Goal: Task Accomplishment & Management: Complete application form

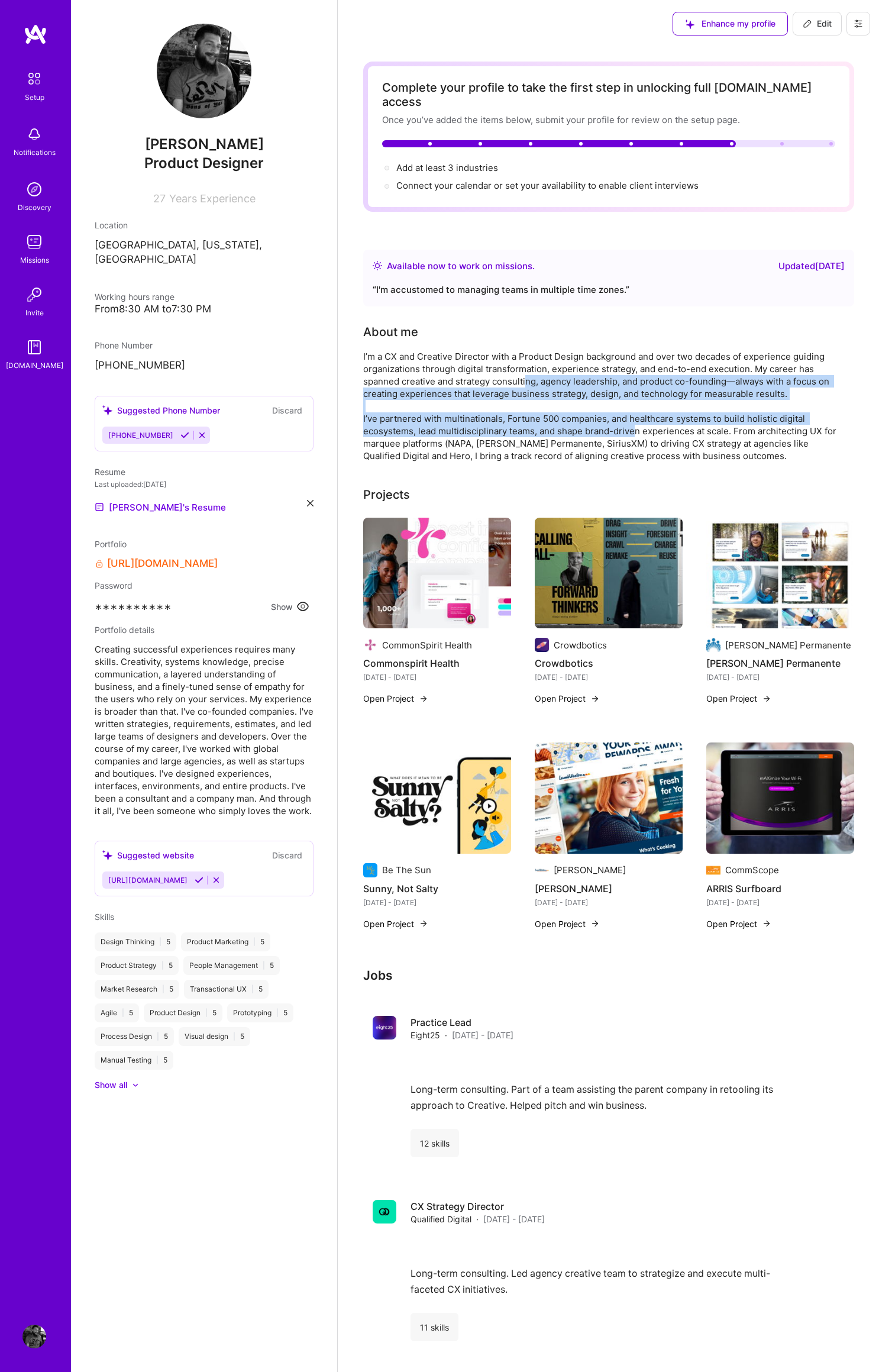
drag, startPoint x: 527, startPoint y: 362, endPoint x: 638, endPoint y: 420, distance: 125.2
click at [635, 420] on div "I’m a CX and Creative Director with a Product Design background and over two de…" at bounding box center [599, 406] width 473 height 112
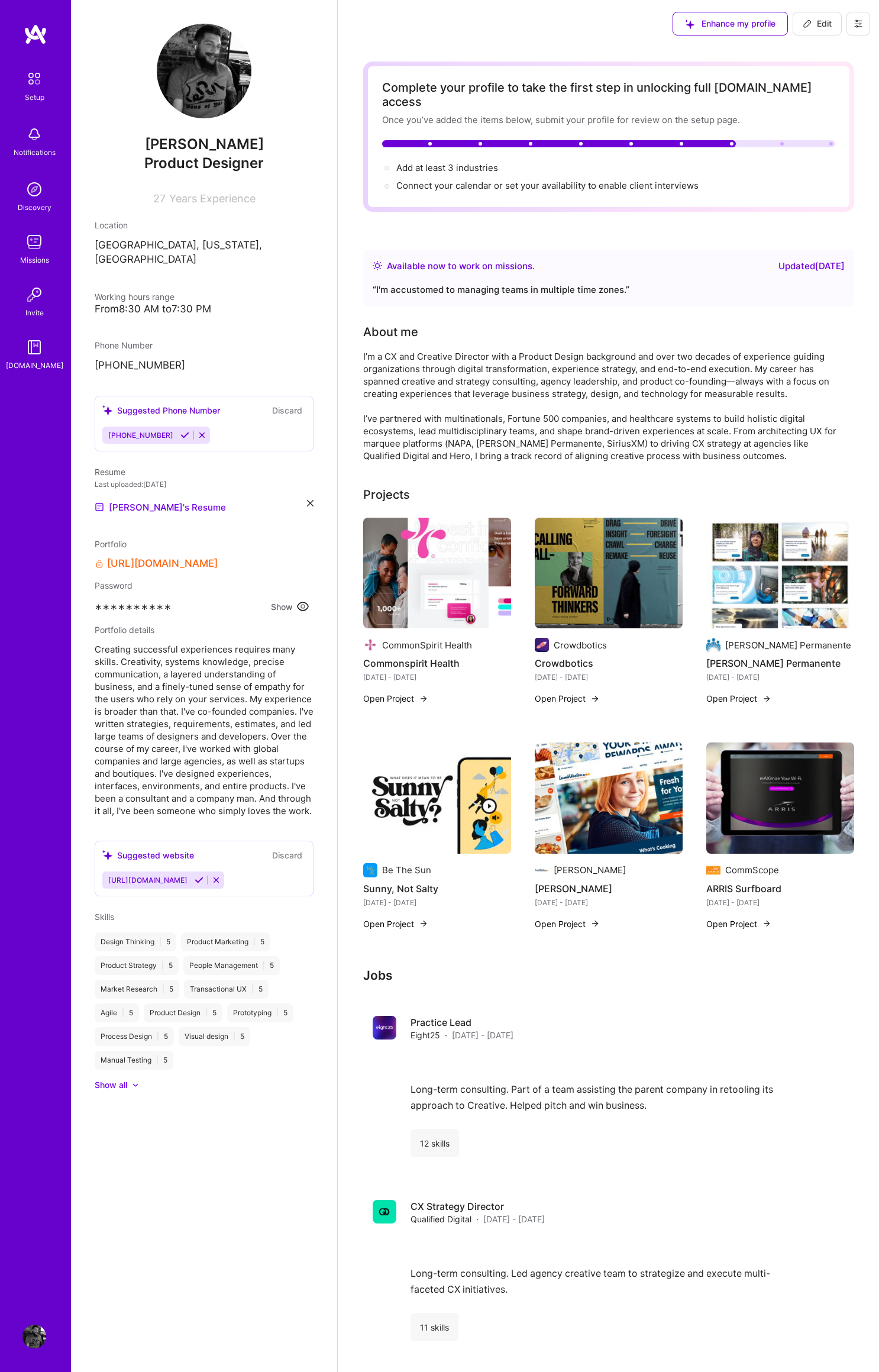
click at [648, 419] on div "I’m a CX and Creative Director with a Product Design background and over two de…" at bounding box center [599, 406] width 473 height 112
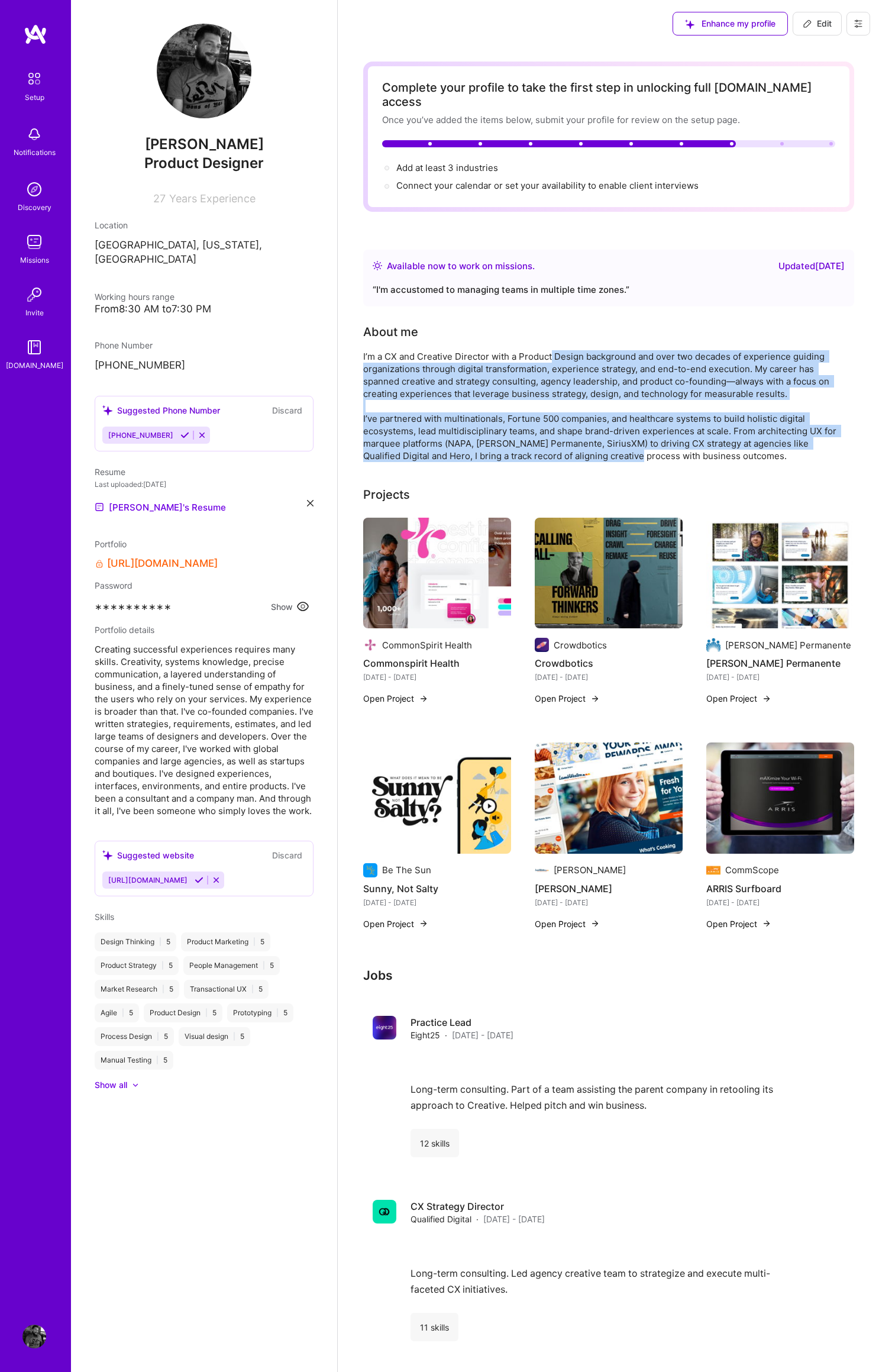
drag, startPoint x: 556, startPoint y: 352, endPoint x: 611, endPoint y: 440, distance: 103.8
click at [608, 441] on div "I’m a CX and Creative Director with a Product Design background and over two de…" at bounding box center [599, 406] width 473 height 112
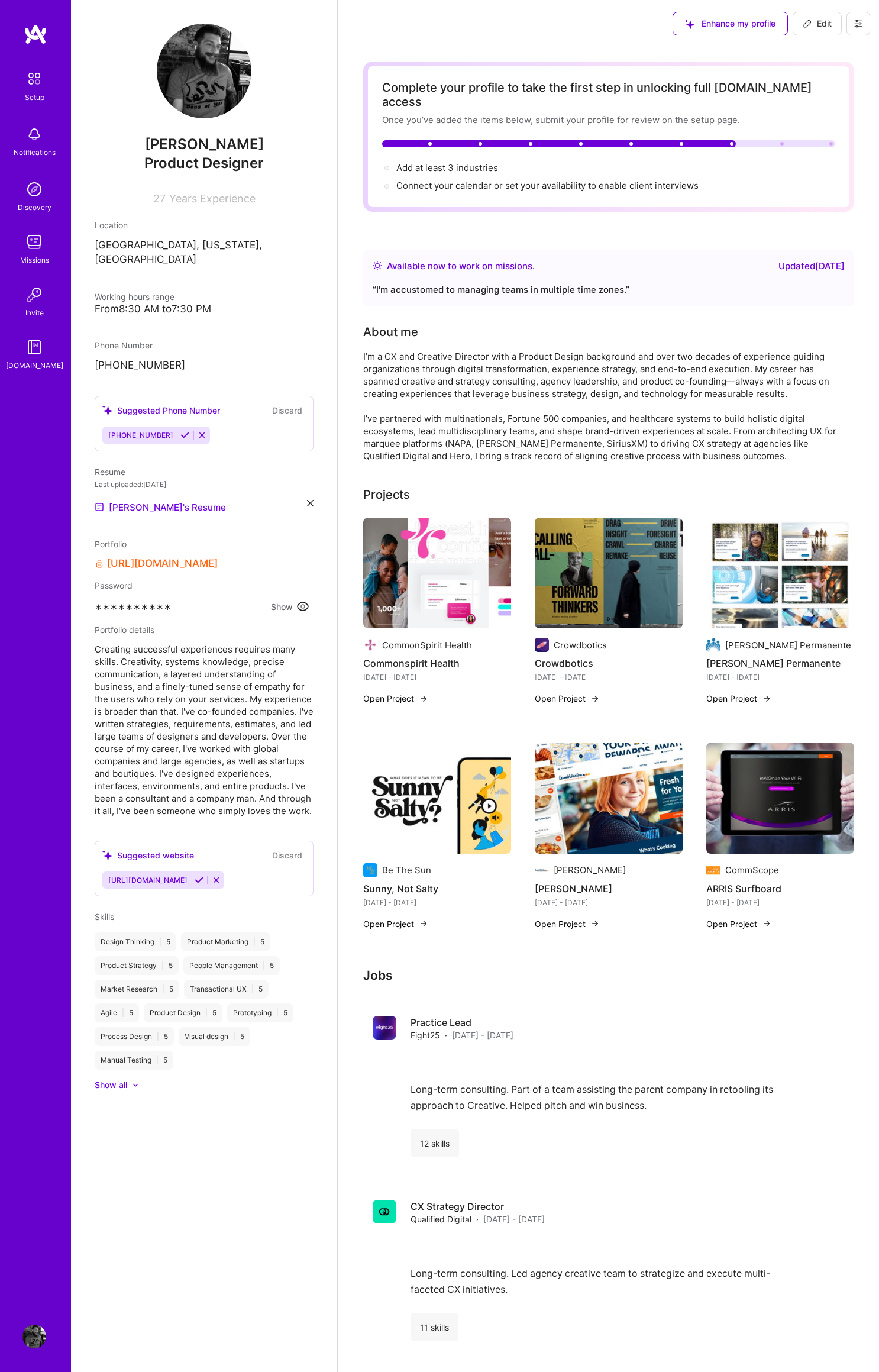
click at [620, 436] on div "I’m a CX and Creative Director with a Product Design background and over two de…" at bounding box center [599, 406] width 473 height 112
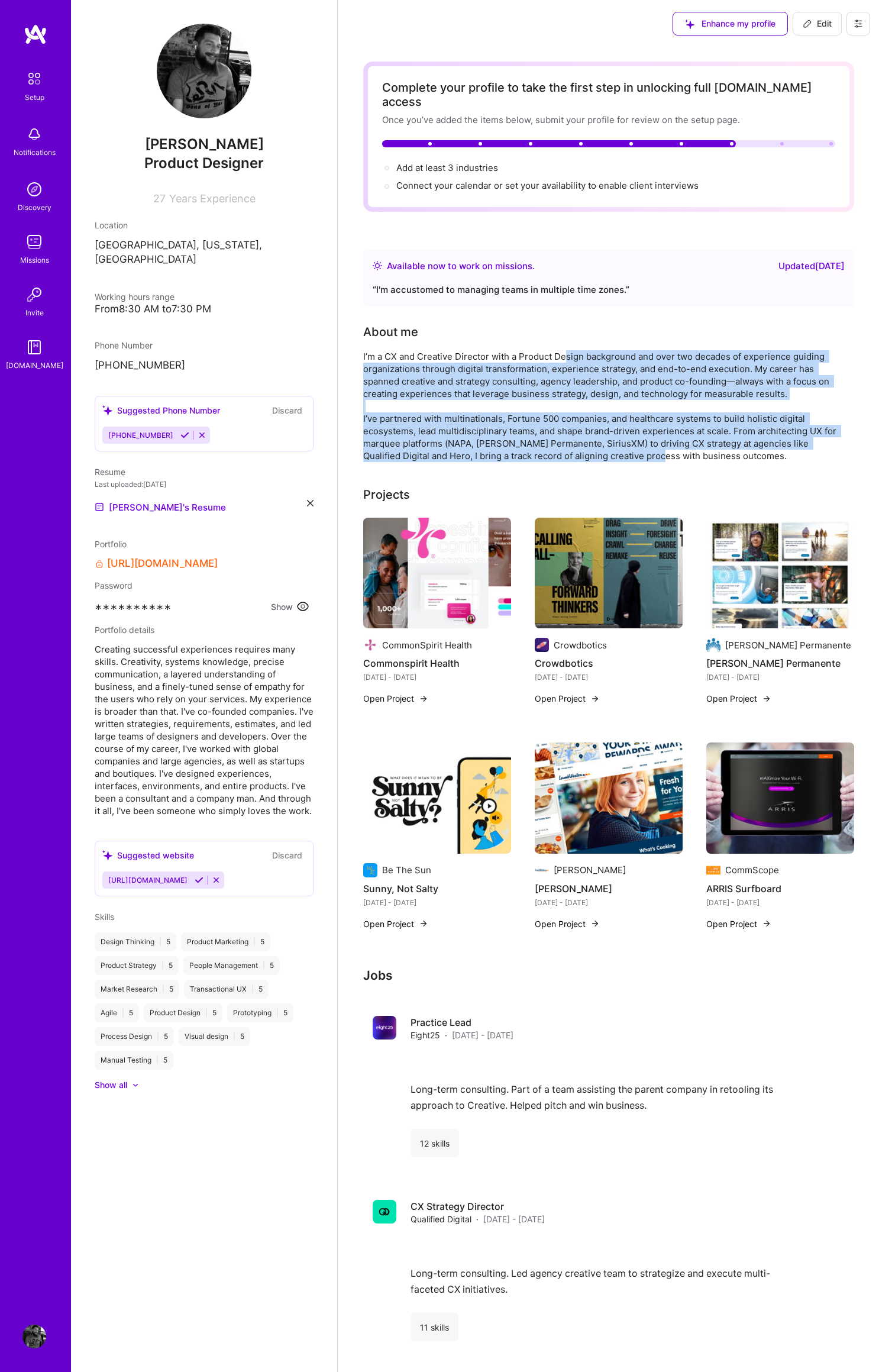
drag, startPoint x: 626, startPoint y: 441, endPoint x: 567, endPoint y: 346, distance: 111.8
click at [567, 350] on div "I’m a CX and Creative Director with a Product Design background and over two de…" at bounding box center [599, 406] width 473 height 112
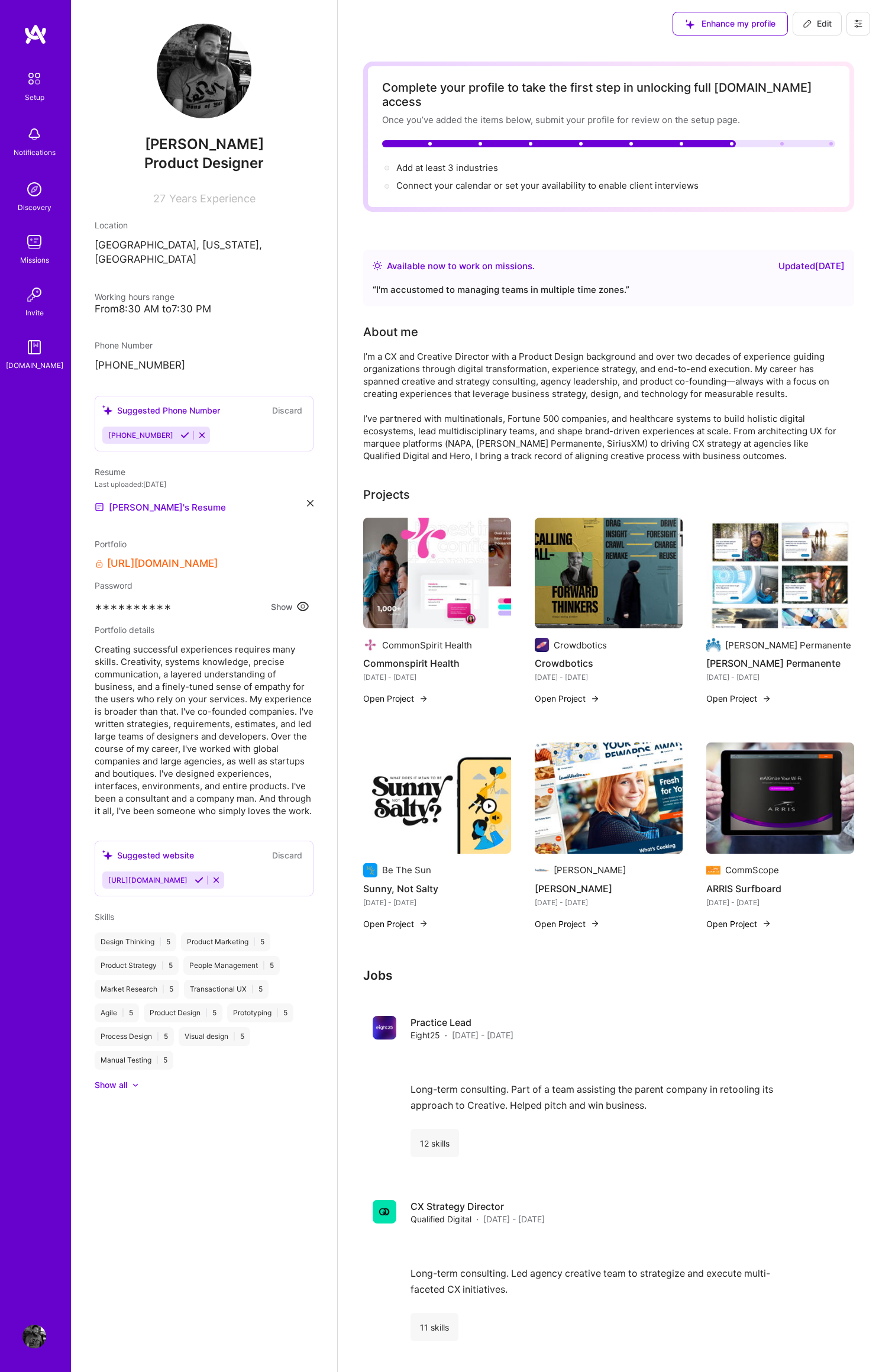
click at [567, 350] on div "I’m a CX and Creative Director with a Product Design background and over two de…" at bounding box center [599, 406] width 473 height 112
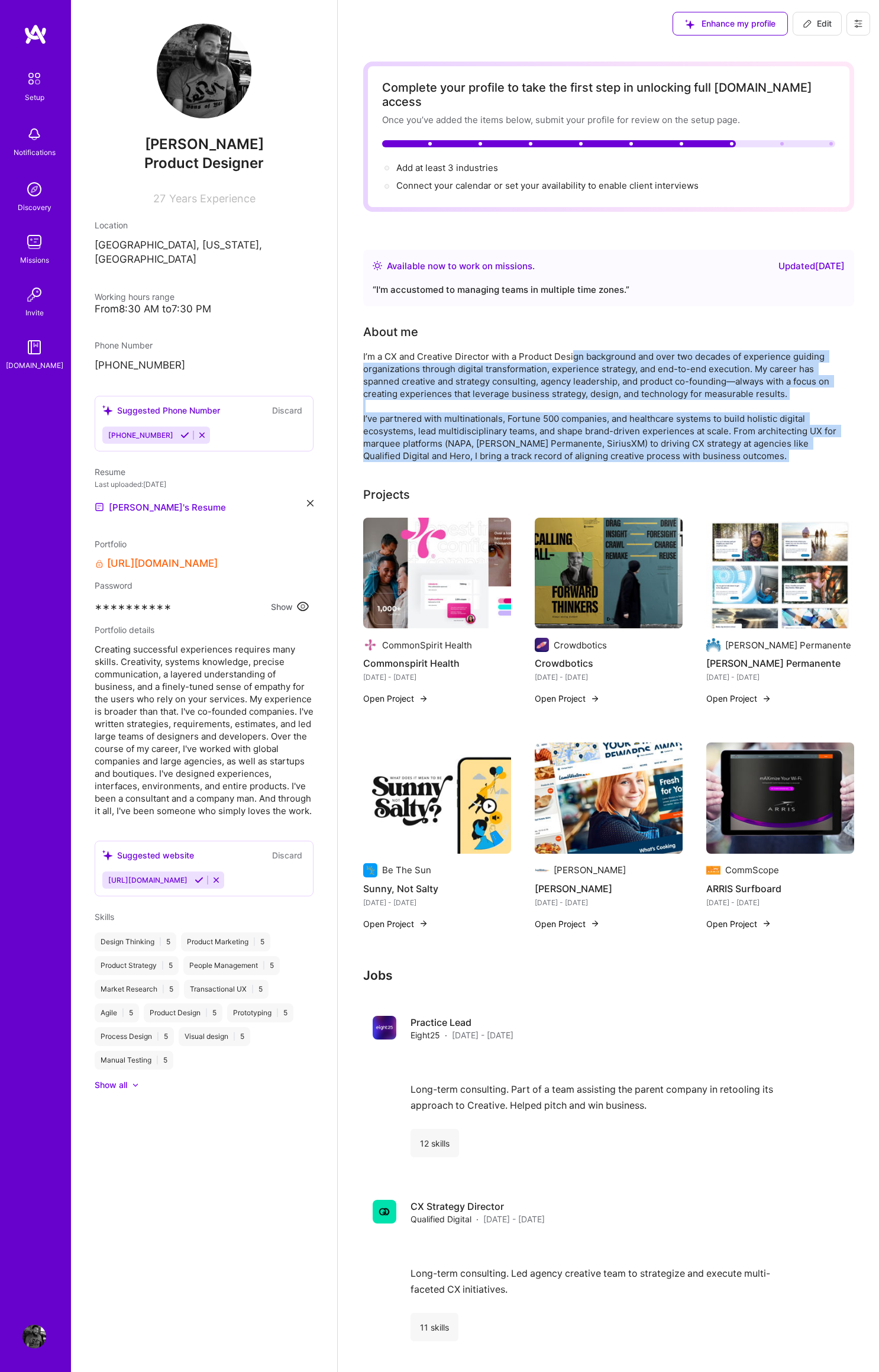
drag, startPoint x: 571, startPoint y: 344, endPoint x: 618, endPoint y: 443, distance: 109.6
click at [618, 446] on div "I’m a CX and Creative Director with a Product Design background and over two de…" at bounding box center [599, 406] width 473 height 112
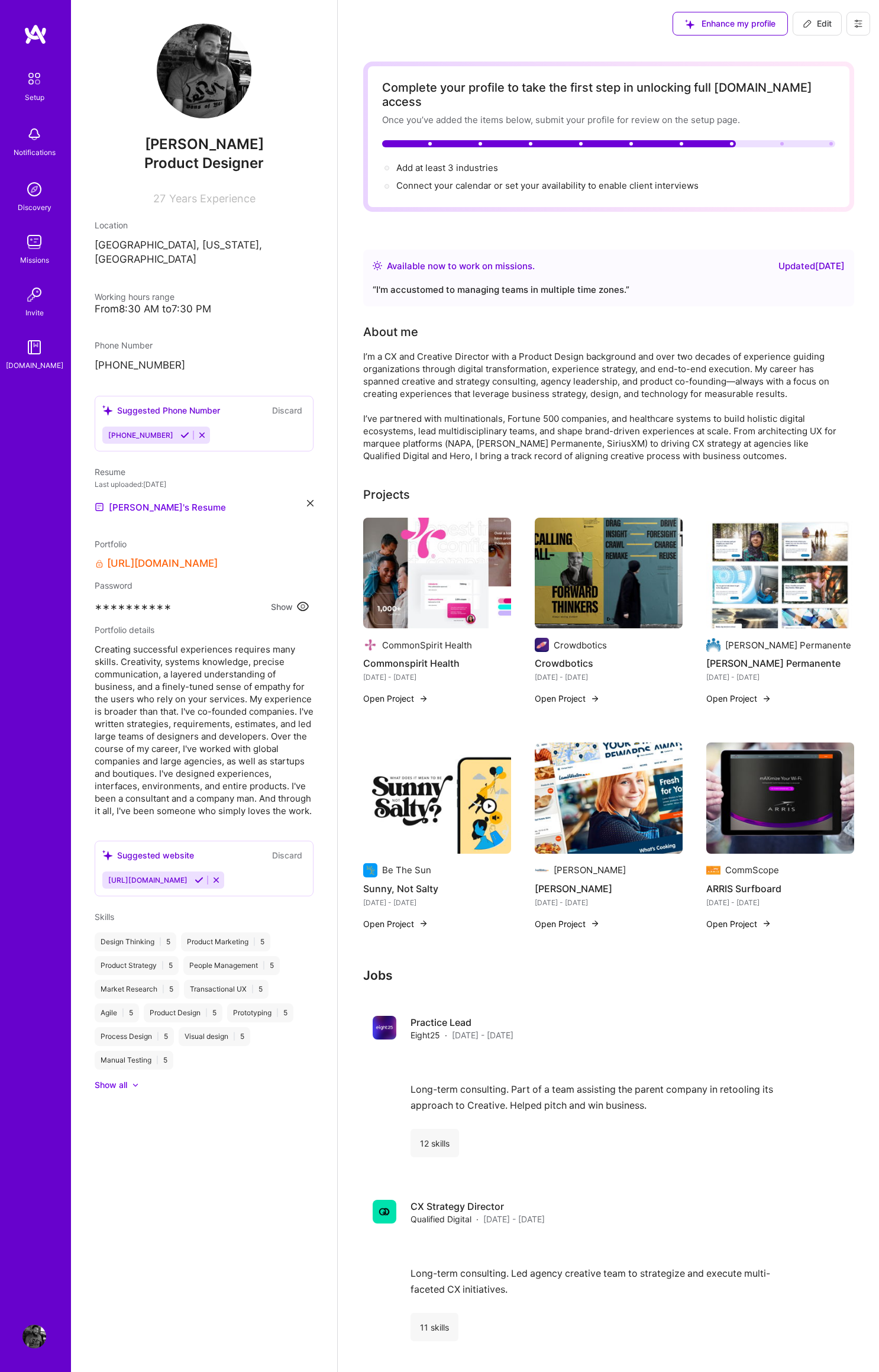
drag, startPoint x: 618, startPoint y: 444, endPoint x: 638, endPoint y: 446, distance: 20.1
click at [618, 444] on div "I’m a CX and Creative Director with a Product Design background and over two de…" at bounding box center [599, 406] width 473 height 112
click at [640, 445] on div "I’m a CX and Creative Director with a Product Design background and over two de…" at bounding box center [599, 406] width 473 height 112
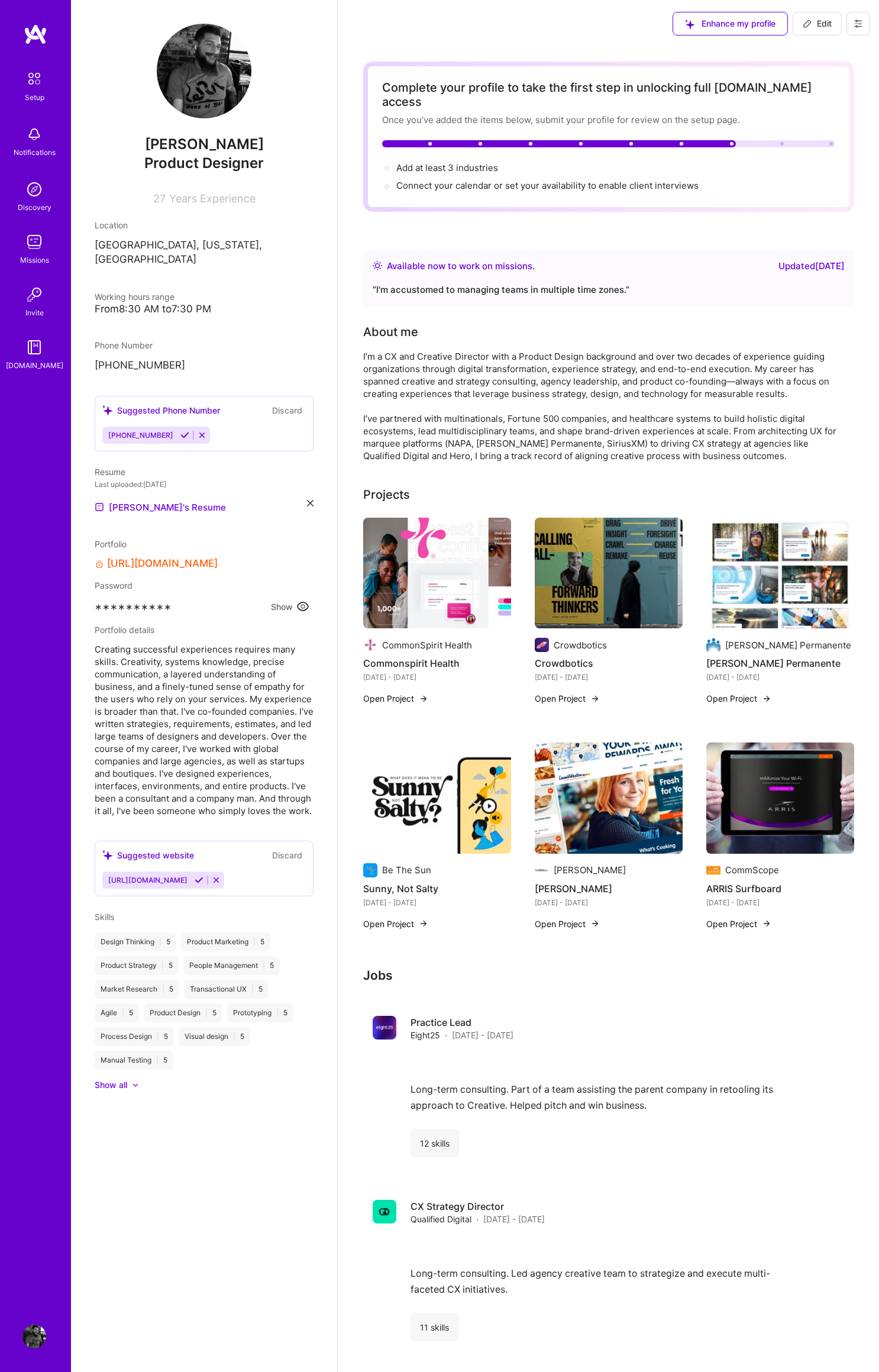
click at [667, 431] on div "I’m a CX and Creative Director with a Product Design background and over two de…" at bounding box center [599, 406] width 473 height 112
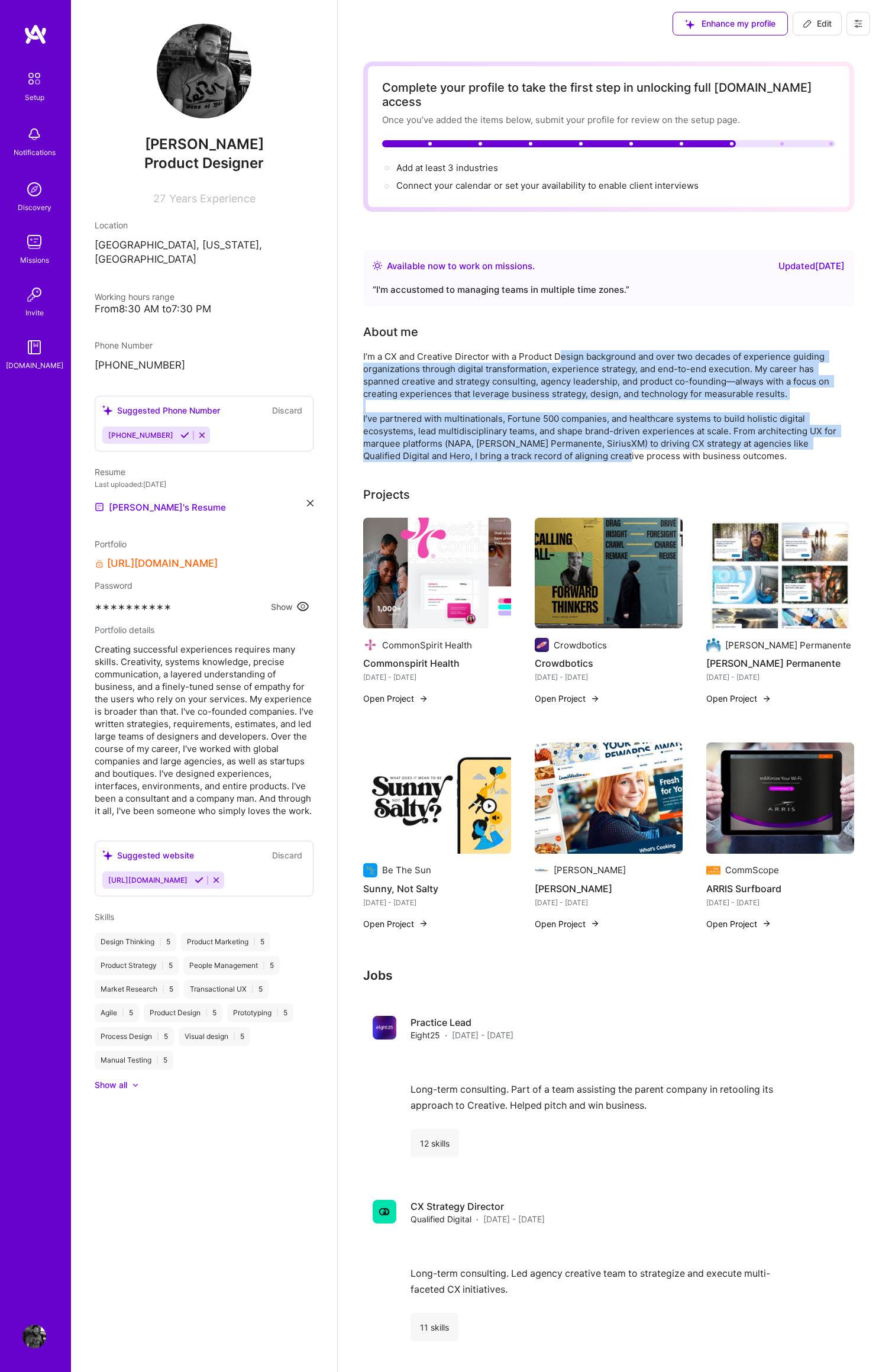
drag, startPoint x: 559, startPoint y: 345, endPoint x: 608, endPoint y: 446, distance: 112.3
click at [591, 441] on div "I’m a CX and Creative Director with a Product Design background and over two de…" at bounding box center [599, 406] width 473 height 112
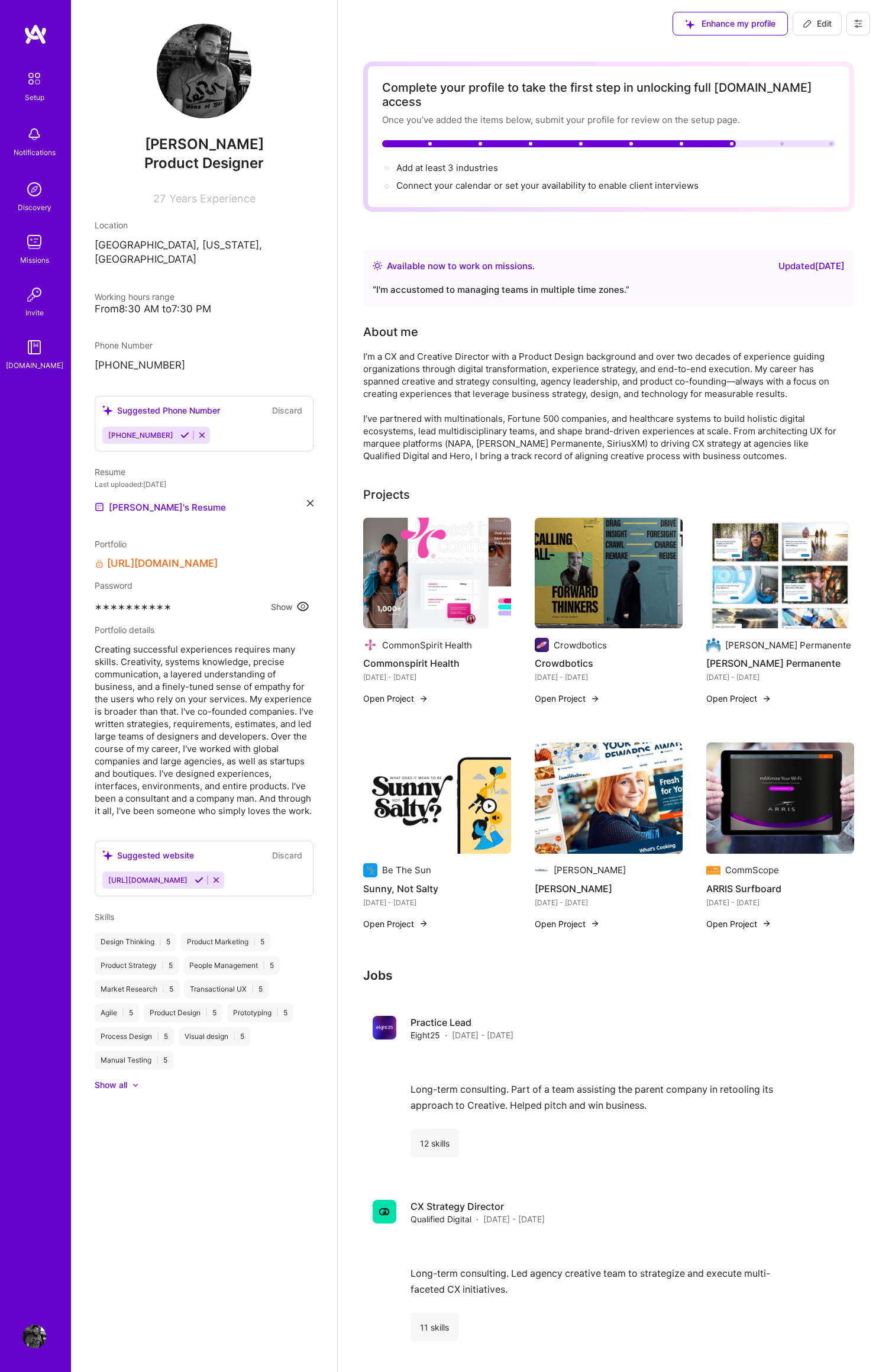
click at [623, 448] on div "Complete your profile to take the first step in unlocking full [DOMAIN_NAME] ac…" at bounding box center [608, 1381] width 491 height 2640
click at [200, 736] on span "Creating successful experiences requires many skills. Creativity, systems knowl…" at bounding box center [204, 730] width 219 height 174
click at [483, 162] on span "Add at least 3 industries →" at bounding box center [452, 167] width 112 height 12
select select "US"
select select "Right Now"
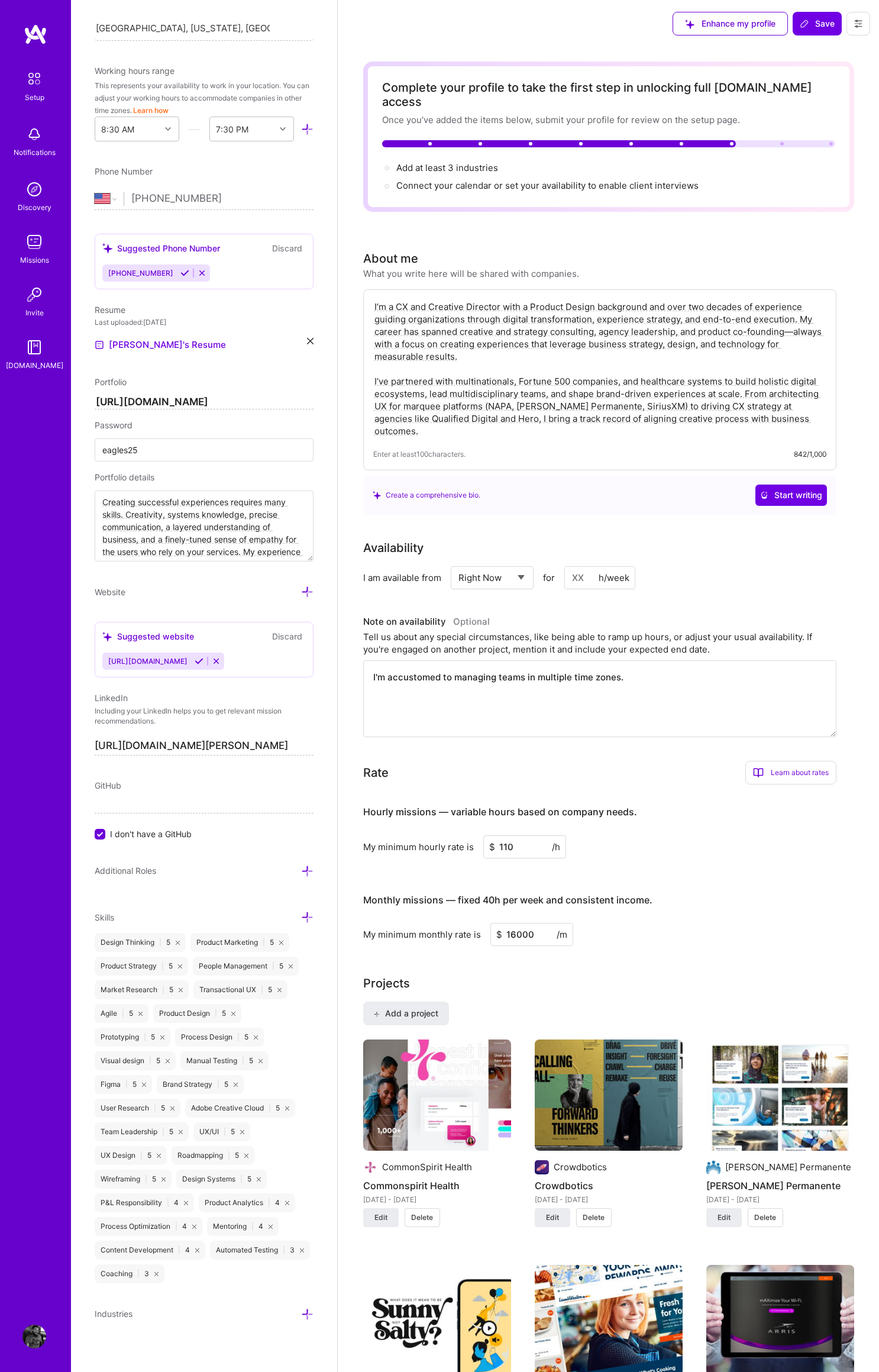
scroll to position [300, 0]
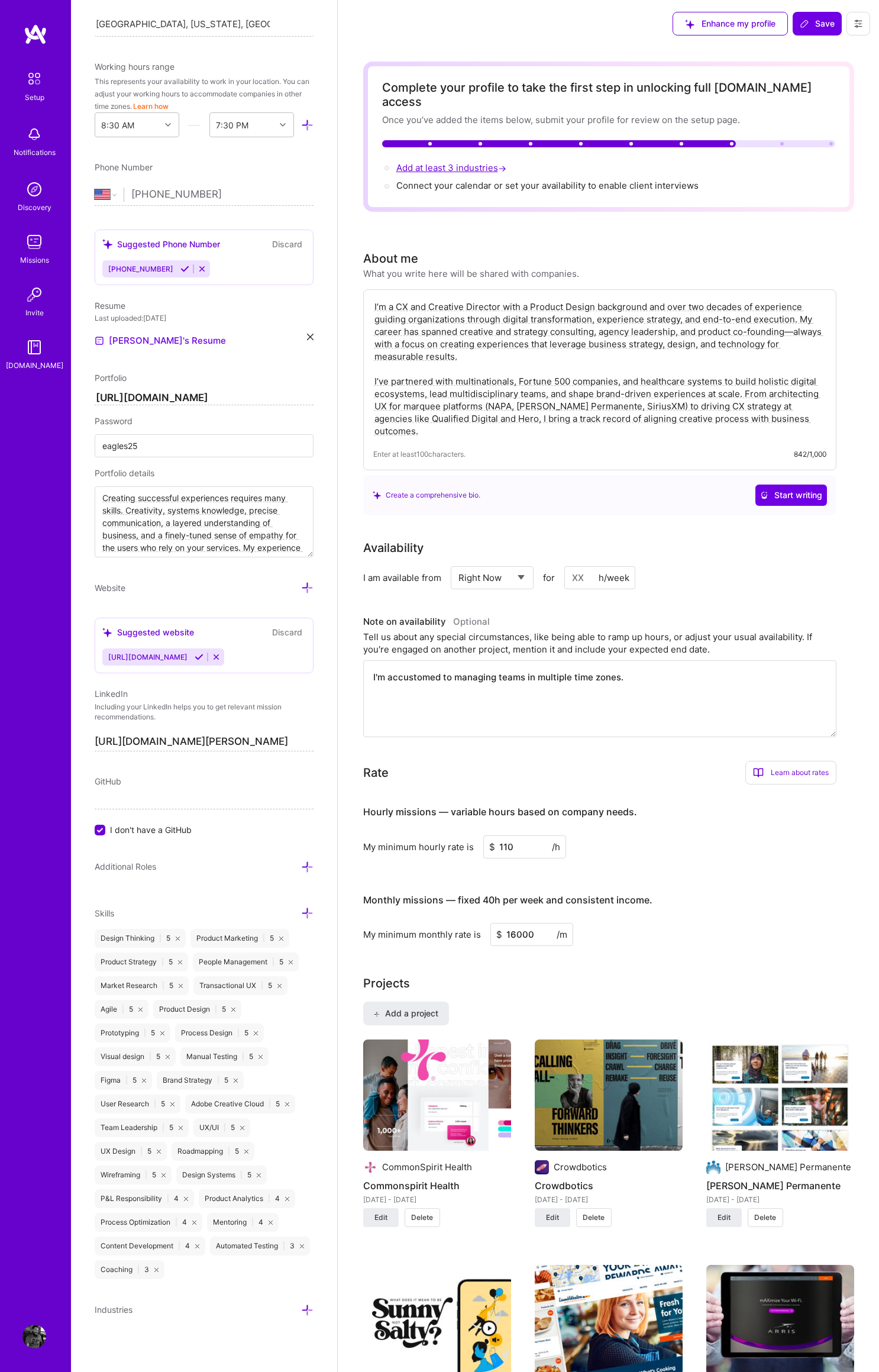
click at [442, 162] on span "Add at least 3 industries →" at bounding box center [452, 167] width 112 height 12
click at [459, 162] on span "Add at least 3 industries →" at bounding box center [452, 167] width 112 height 12
click at [463, 343] on textarea "I’m a CX and Creative Director with a Product Design background and over two de…" at bounding box center [599, 369] width 453 height 139
click at [391, 368] on textarea "I’m a CX and Creative Director with a Product Design background and over two de…" at bounding box center [599, 369] width 453 height 139
drag, startPoint x: 430, startPoint y: 366, endPoint x: 399, endPoint y: 365, distance: 31.0
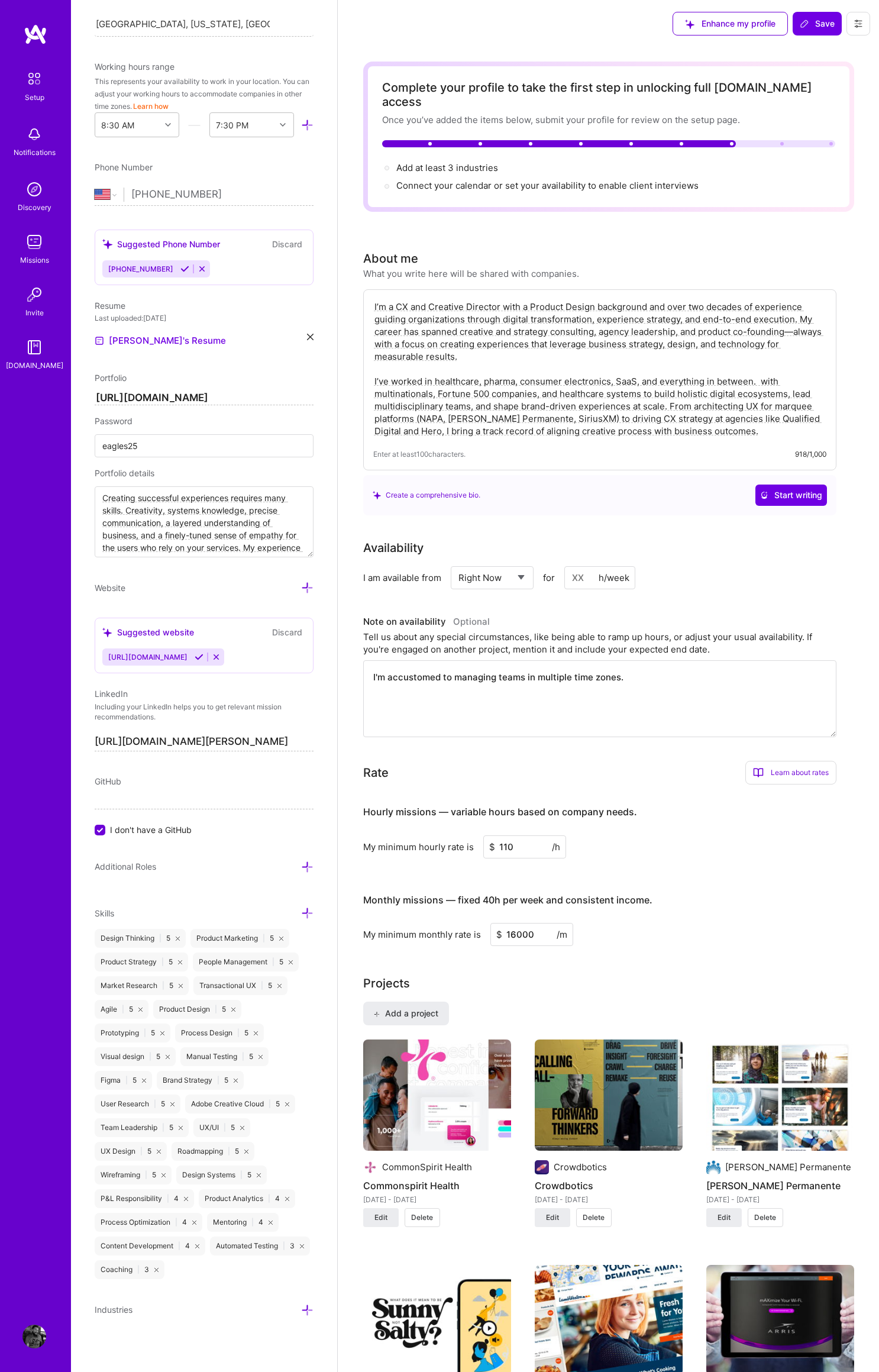
click at [368, 365] on div "I’m a CX and Creative Director with a Product Design background and over two de…" at bounding box center [599, 380] width 473 height 181
type textarea "I’m a CX and Creative Director with a Product Design background and over two de…"
